Goal: Information Seeking & Learning: Learn about a topic

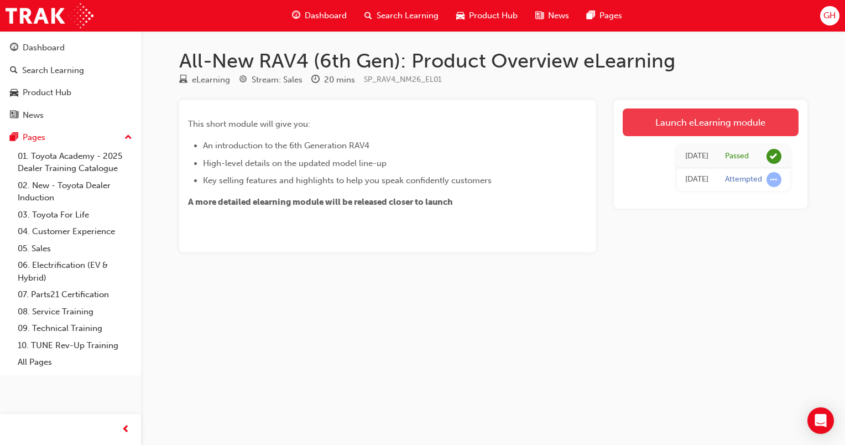
click at [654, 132] on link "Launch eLearning module" at bounding box center [711, 122] width 176 height 28
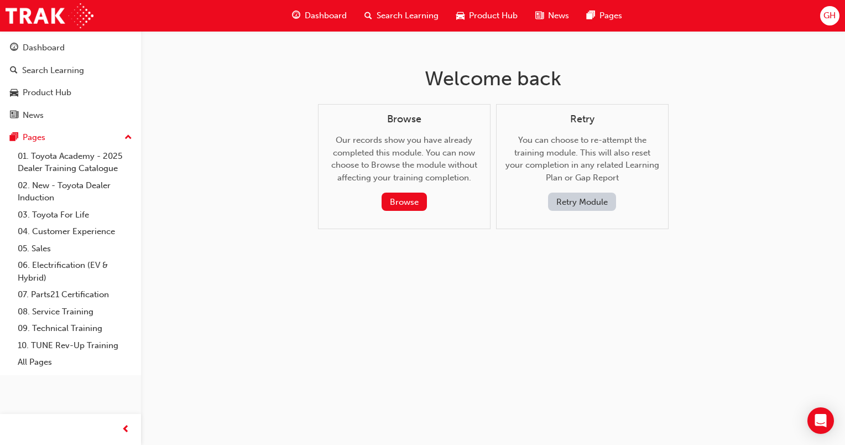
click at [650, 131] on div "Retry You can choose to re-attempt the training module. This will also reset yo…" at bounding box center [583, 162] width 154 height 98
click at [598, 193] on button "Retry Module" at bounding box center [582, 201] width 68 height 18
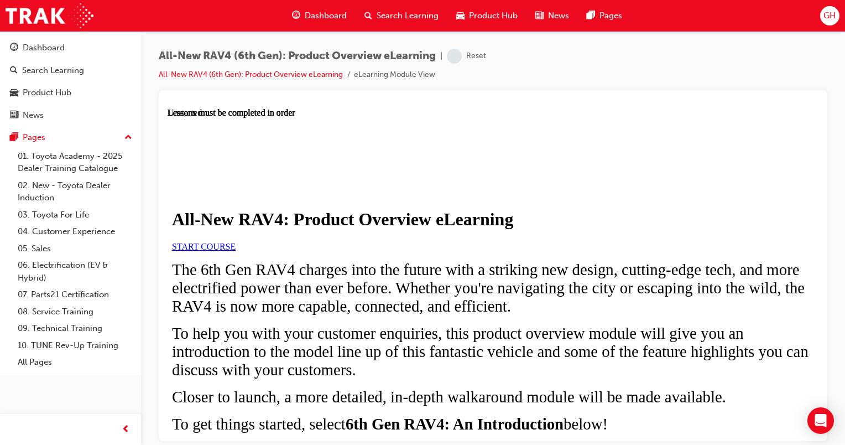
click at [236, 251] on link "START COURSE" at bounding box center [204, 245] width 64 height 9
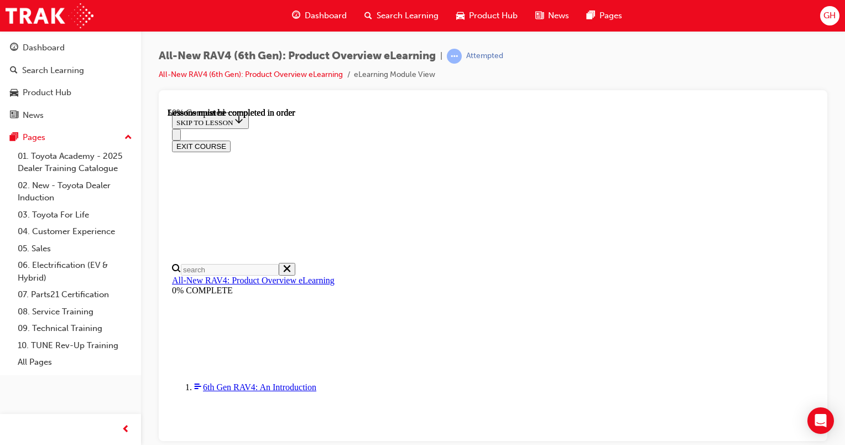
scroll to position [1127, 0]
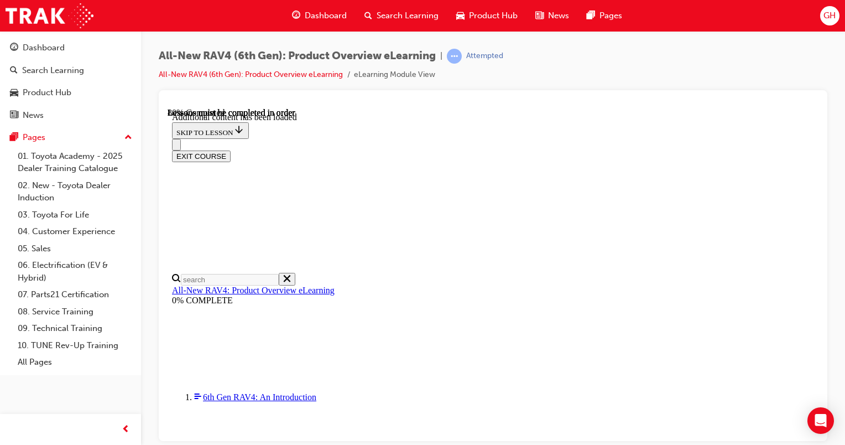
drag, startPoint x: 651, startPoint y: 361, endPoint x: 670, endPoint y: 360, distance: 19.4
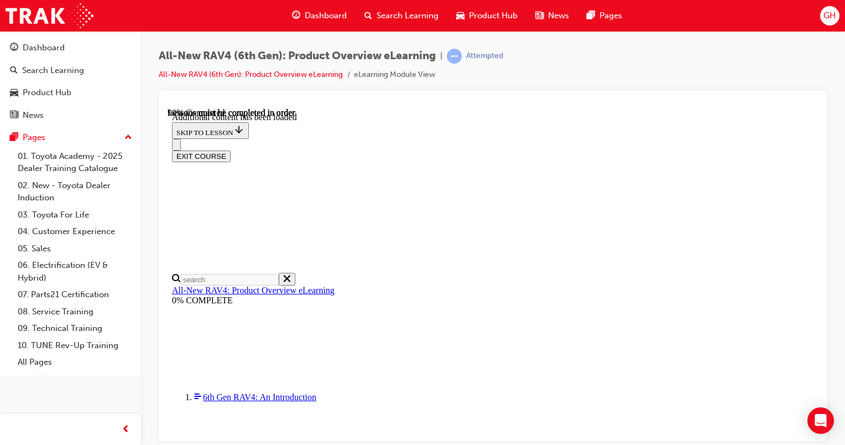
scroll to position [1786, 0]
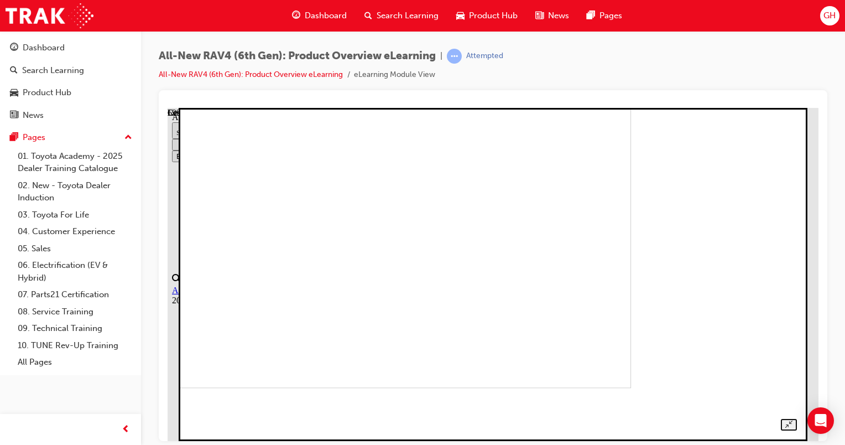
drag, startPoint x: 769, startPoint y: 281, endPoint x: 514, endPoint y: 301, distance: 255.8
click at [514, 301] on img at bounding box center [335, 221] width 592 height 333
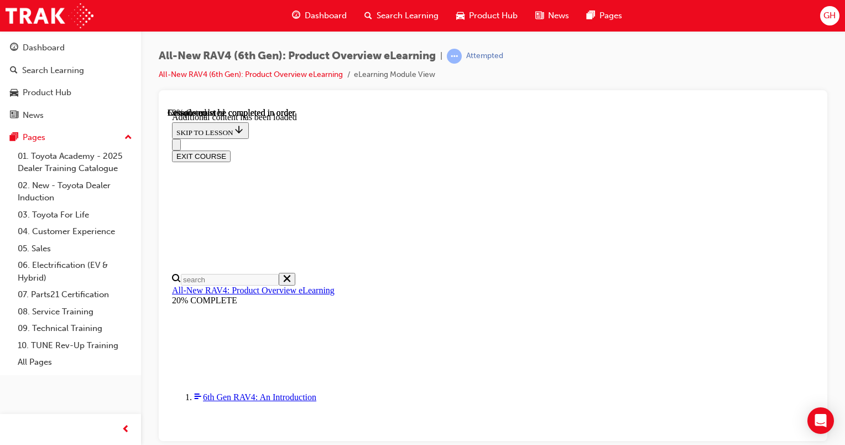
drag, startPoint x: 506, startPoint y: 269, endPoint x: 495, endPoint y: 247, distance: 25.0
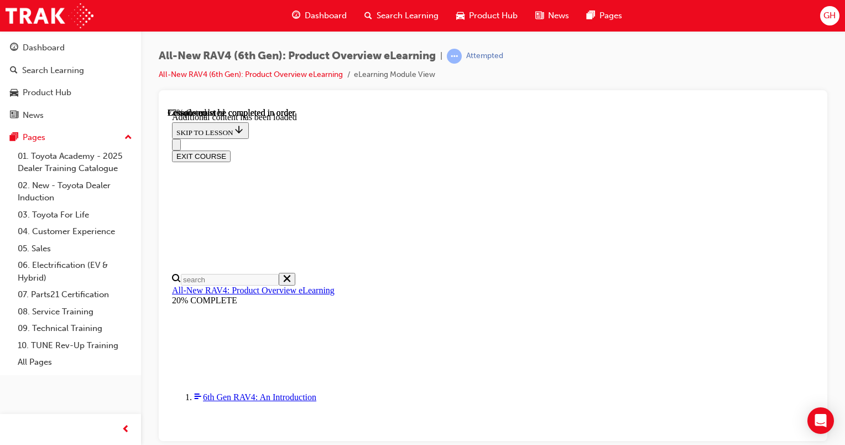
drag, startPoint x: 495, startPoint y: 247, endPoint x: 613, endPoint y: 237, distance: 118.2
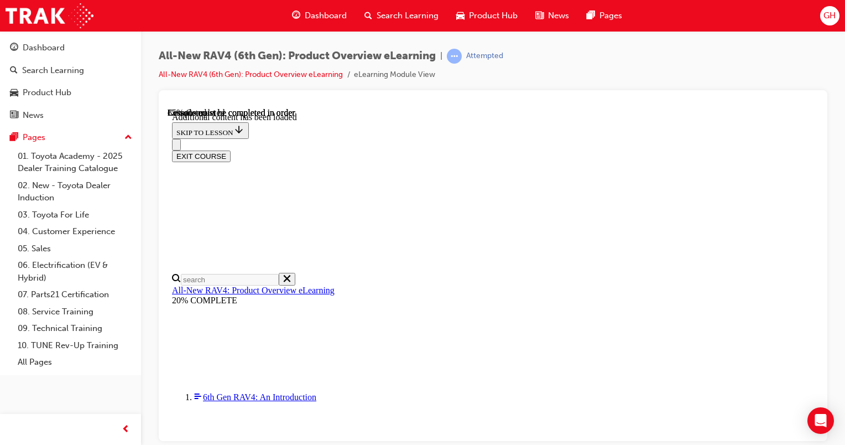
scroll to position [1737, 18]
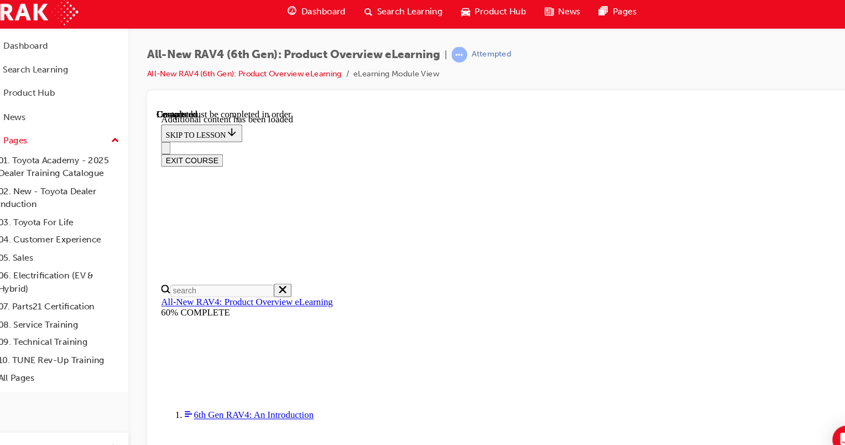
scroll to position [679, 0]
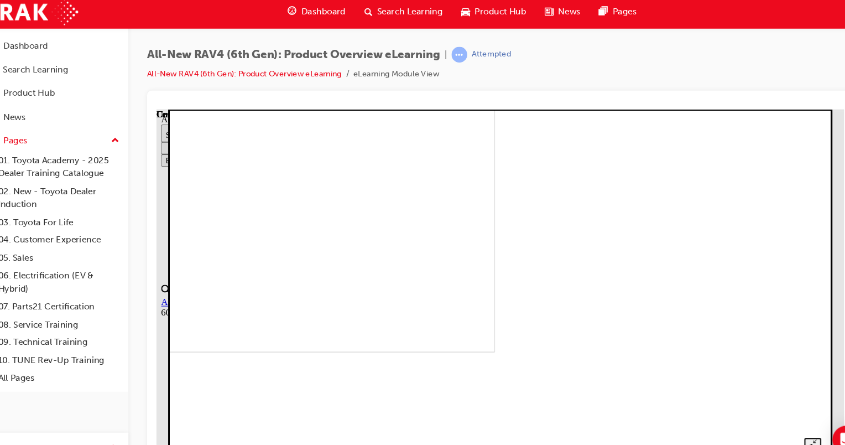
drag, startPoint x: 476, startPoint y: 231, endPoint x: 431, endPoint y: 233, distance: 45.4
click at [431, 233] on img at bounding box center [180, 172] width 592 height 333
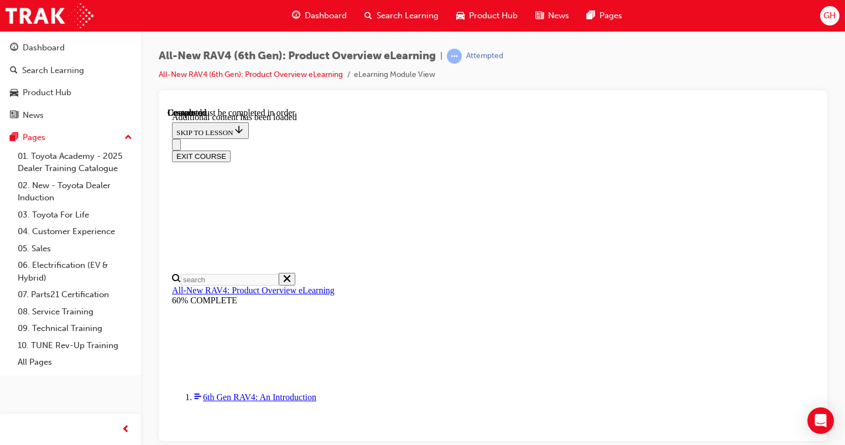
scroll to position [92, 0]
